Goal: Task Accomplishment & Management: Use online tool/utility

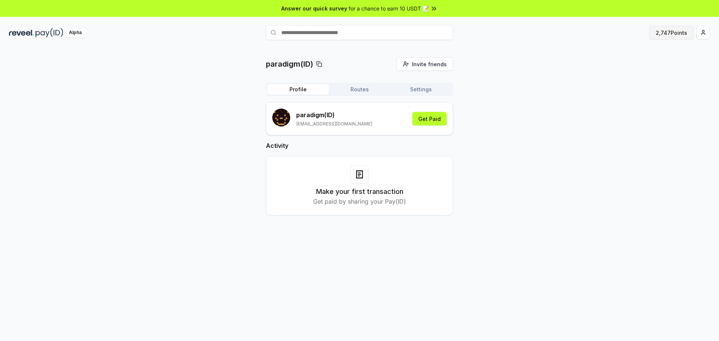
click at [672, 37] on button "2,747 Points" at bounding box center [671, 32] width 44 height 13
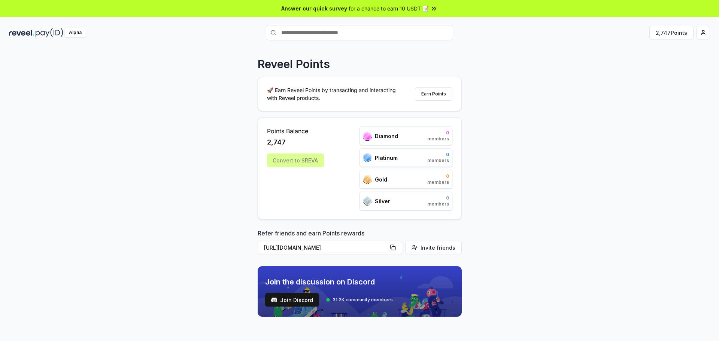
click at [297, 164] on div "Convert to $REVA" at bounding box center [295, 160] width 57 height 13
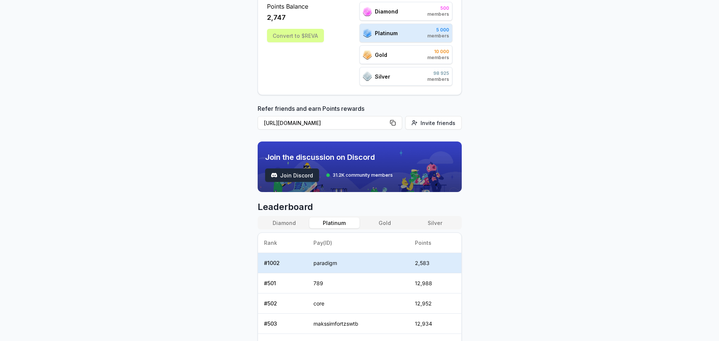
click at [301, 176] on span "Join Discord" at bounding box center [296, 176] width 33 height 8
